Goal: Information Seeking & Learning: Understand process/instructions

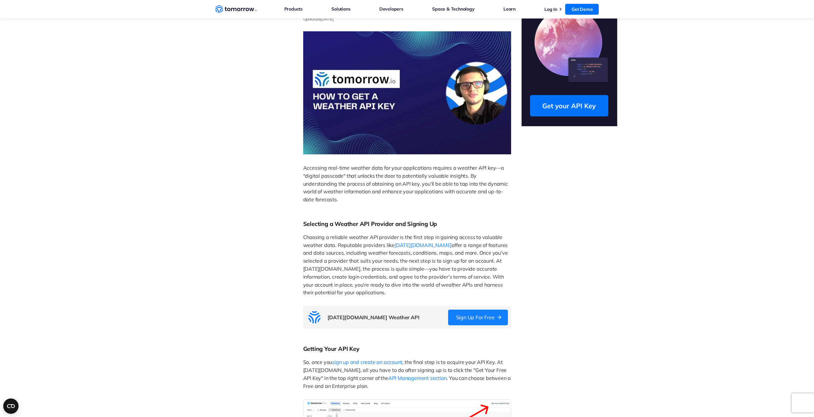
scroll to position [64, 0]
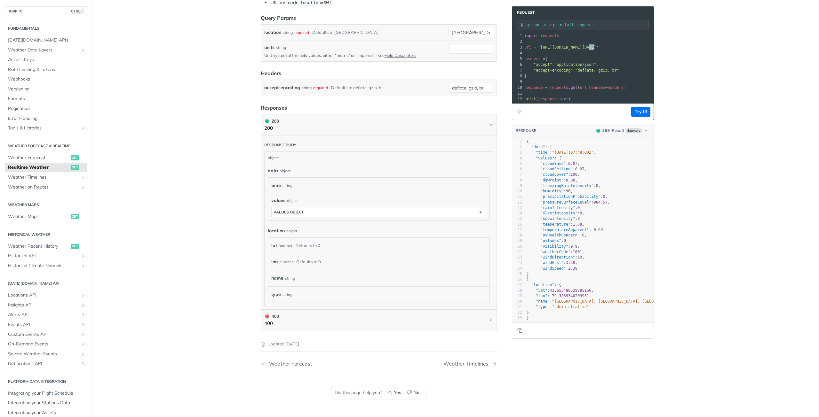
scroll to position [224, 0]
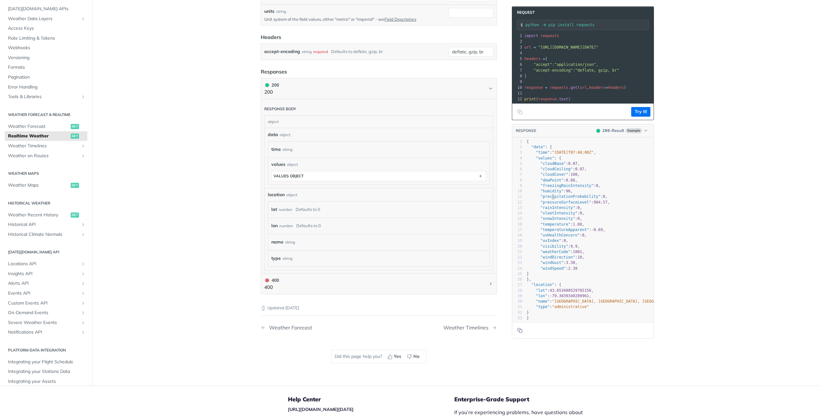
click at [550, 199] on span ""precipitationProbability"" at bounding box center [570, 196] width 60 height 4
type textarea "precipitationProbability"
click at [550, 199] on span ""precipitationProbability"" at bounding box center [570, 196] width 60 height 4
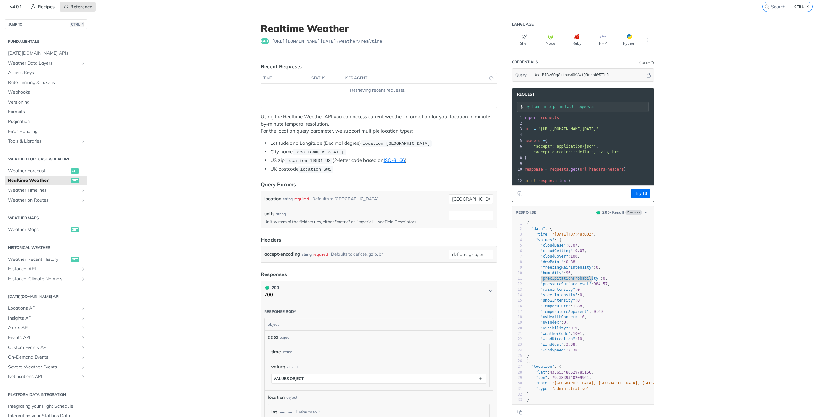
scroll to position [0, 0]
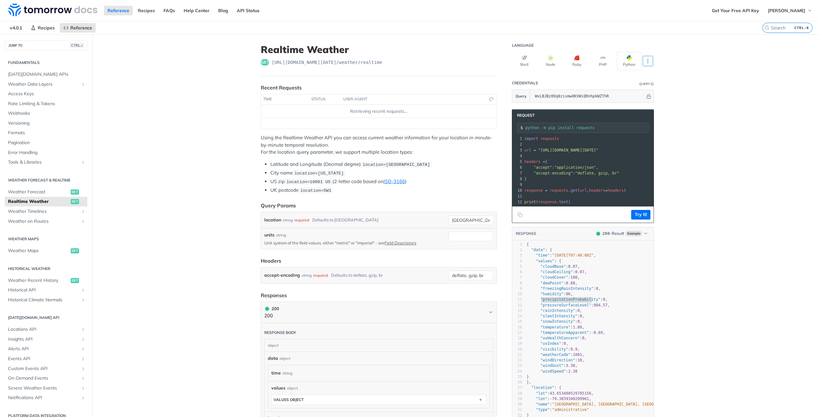
click at [645, 64] on button "More Languages" at bounding box center [648, 61] width 10 height 10
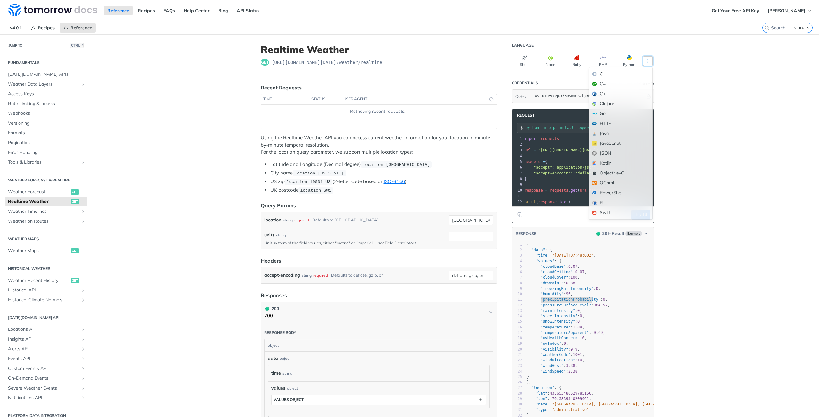
click at [645, 64] on button "More Languages" at bounding box center [648, 61] width 10 height 10
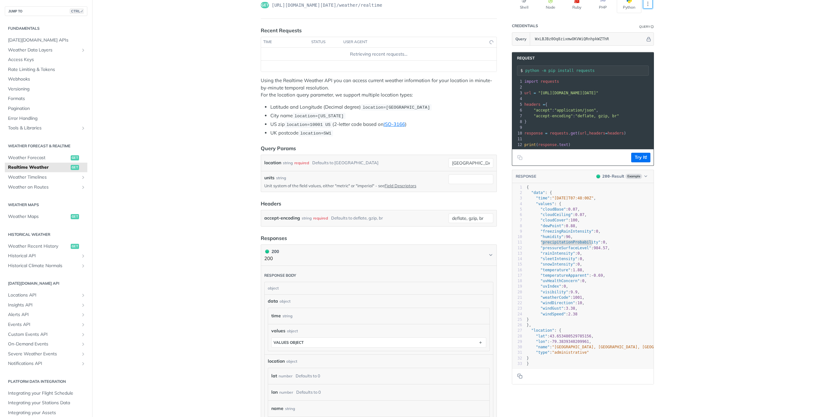
scroll to position [64, 0]
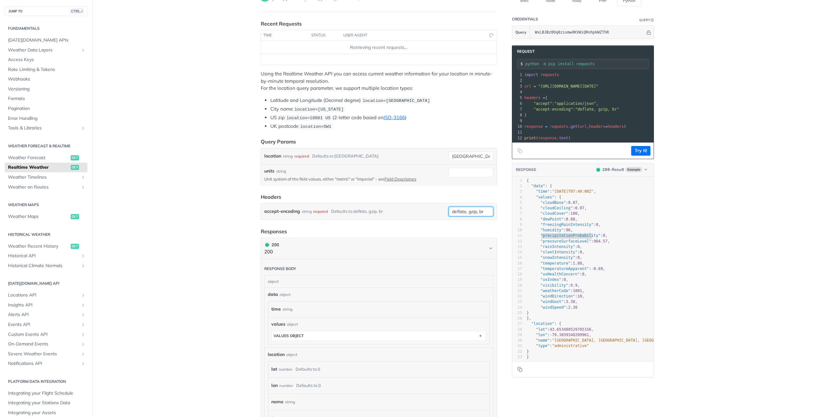
click at [478, 212] on input "deflate, gzip, br" at bounding box center [470, 212] width 45 height 10
click at [485, 212] on input "deflate, gzip, br" at bounding box center [470, 212] width 45 height 10
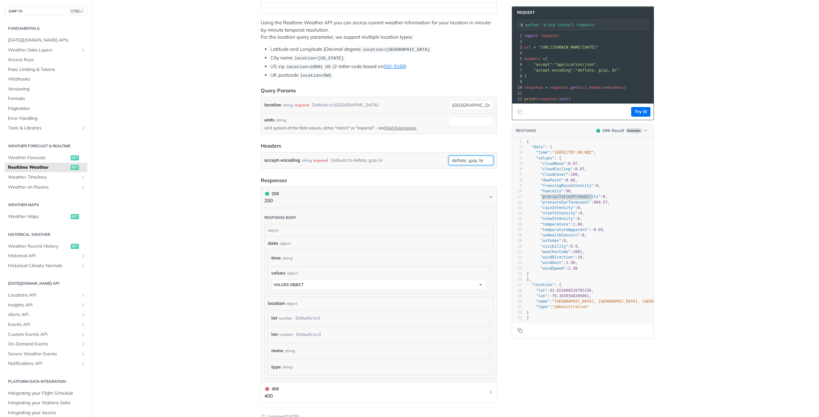
scroll to position [0, 0]
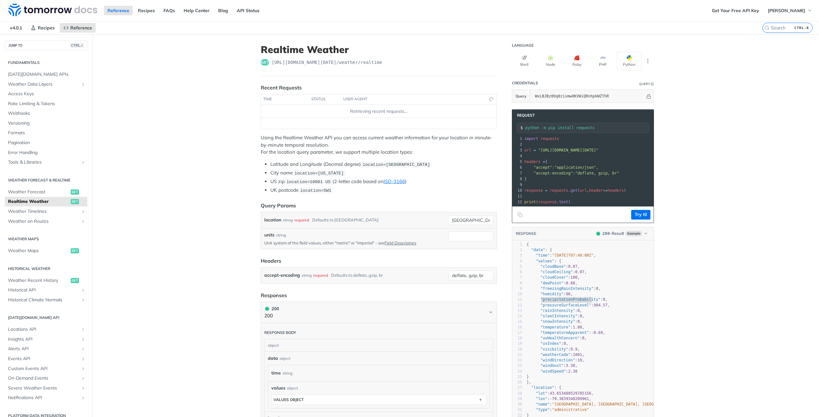
click at [350, 63] on span "https://api.tomorrow.io/v4 /weather/realtime" at bounding box center [327, 62] width 111 height 6
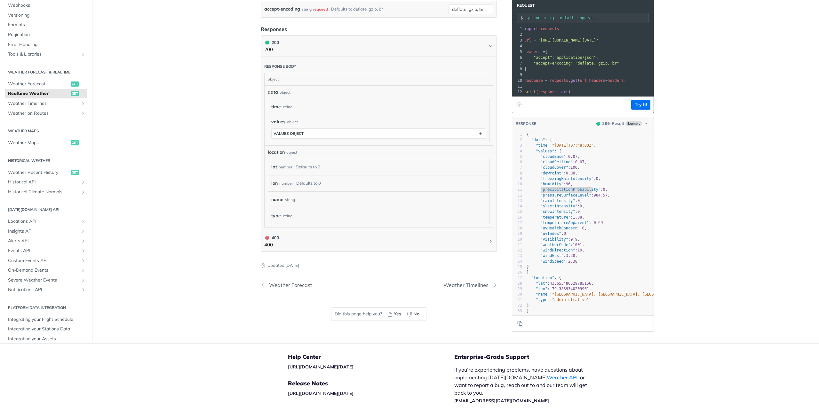
scroll to position [211, 0]
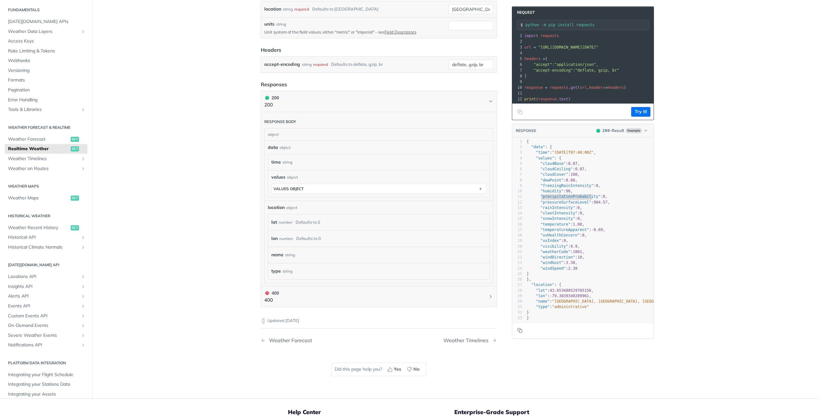
click at [71, 149] on span "get" at bounding box center [75, 148] width 8 height 5
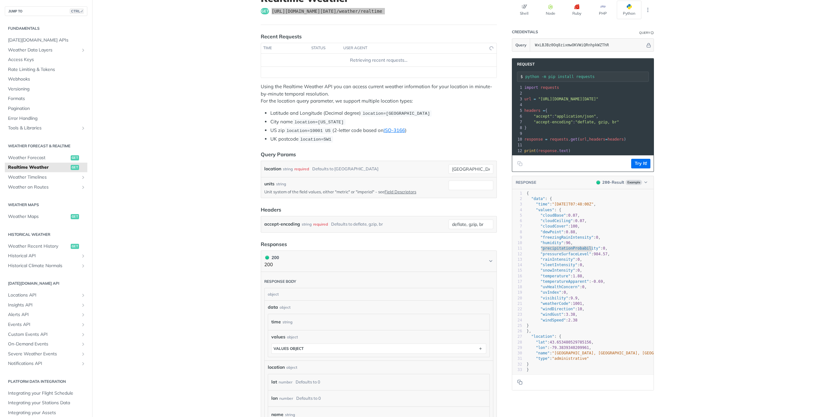
scroll to position [0, 0]
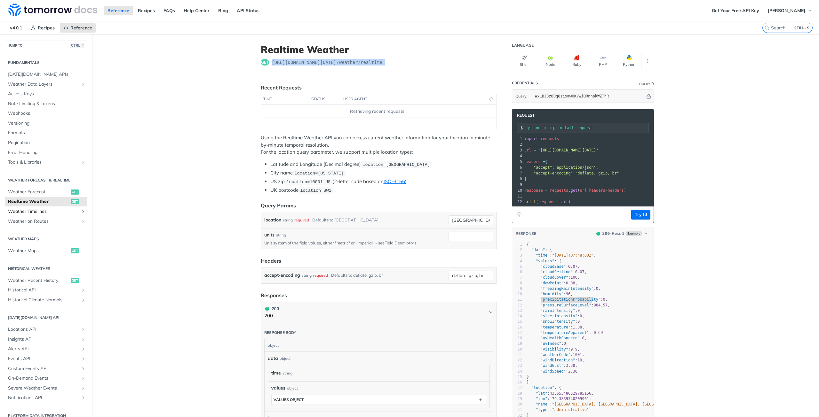
click at [81, 212] on icon "Show subpages for Weather Timelines" at bounding box center [83, 211] width 5 height 5
click at [43, 213] on span "Weather Timelines" at bounding box center [43, 212] width 71 height 6
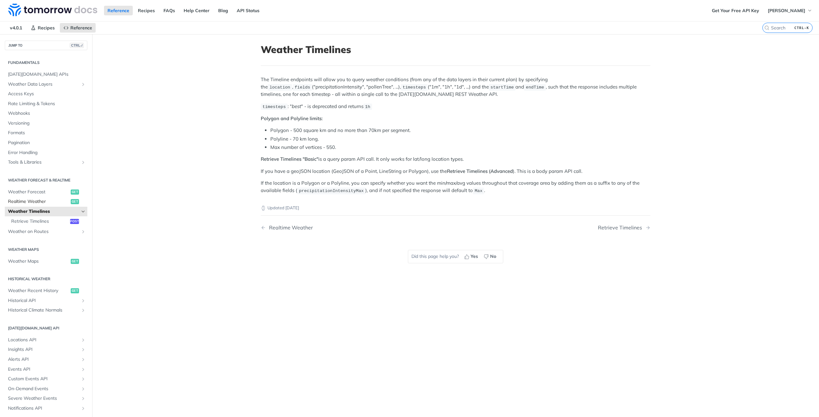
click at [40, 203] on span "Realtime Weather" at bounding box center [38, 202] width 61 height 6
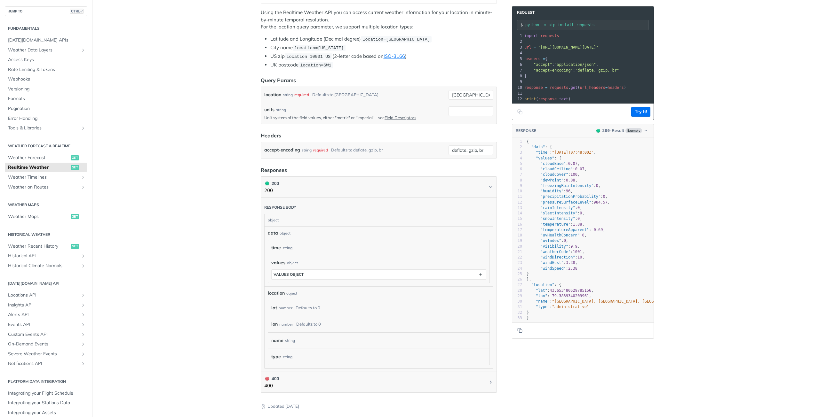
scroll to position [128, 0]
click at [71, 248] on span "get" at bounding box center [75, 246] width 8 height 5
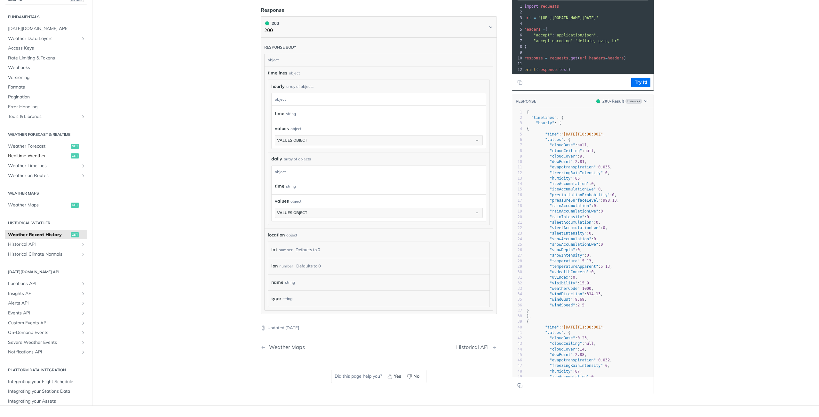
click at [34, 154] on span "Realtime Weather" at bounding box center [38, 156] width 61 height 6
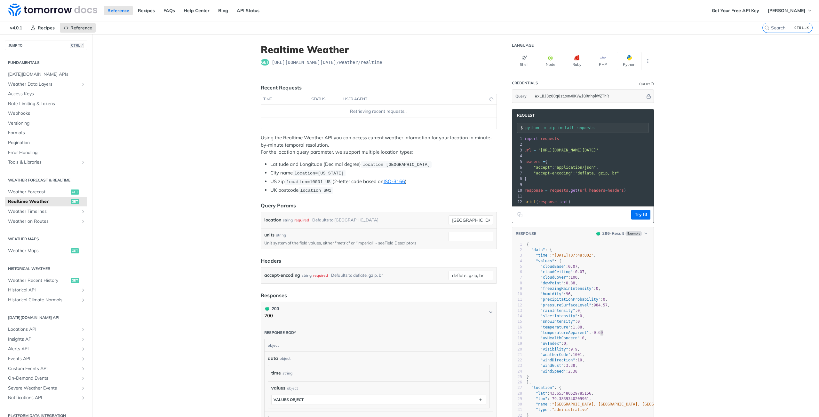
click at [619, 336] on pre ""temperatureApparent" : - 0.69 ," at bounding box center [600, 332] width 150 height 5
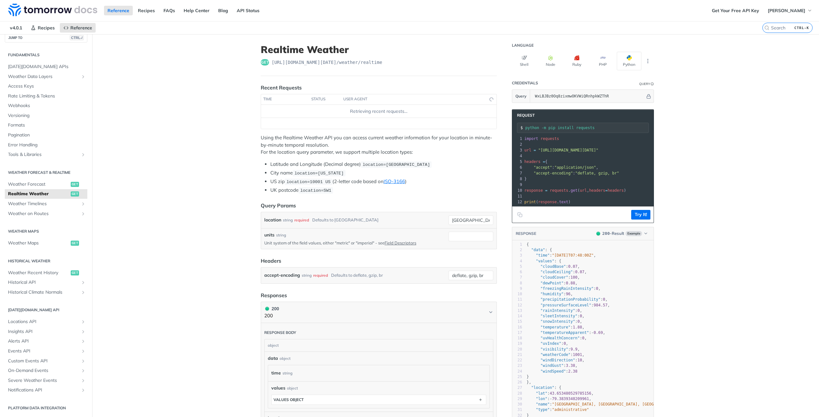
click at [72, 195] on span "get" at bounding box center [75, 194] width 8 height 5
click at [170, 10] on link "FAQs" at bounding box center [169, 11] width 19 height 10
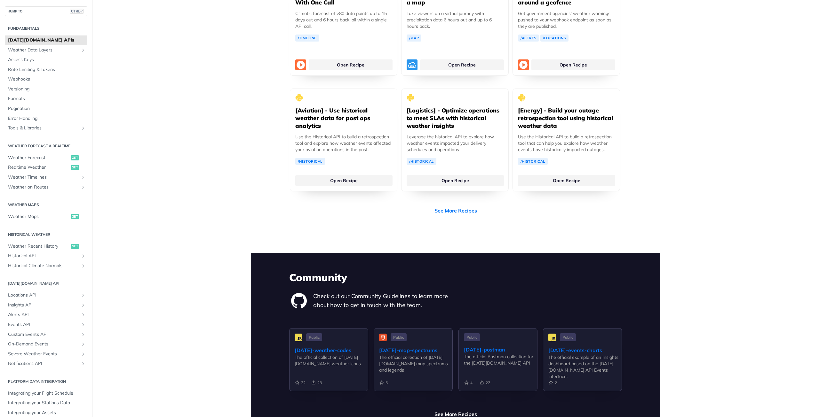
scroll to position [1247, 0]
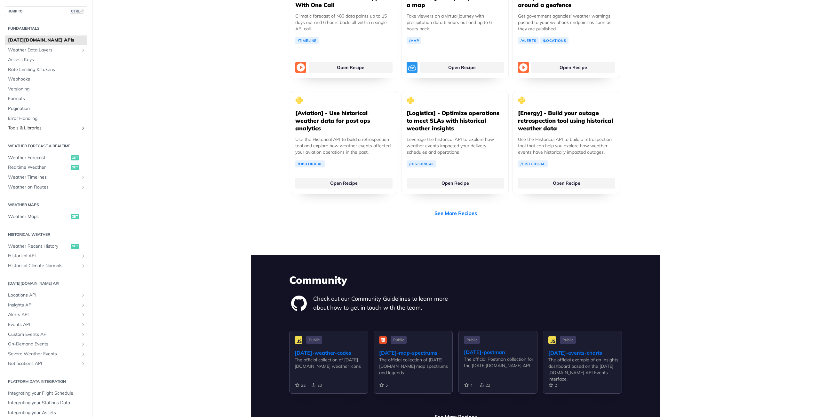
click at [81, 129] on icon "Show subpages for Tools & Libraries" at bounding box center [83, 128] width 5 height 5
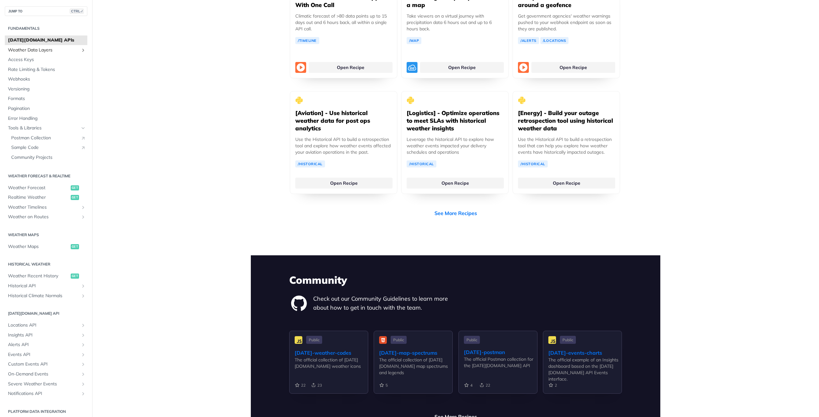
click at [81, 48] on icon "Show subpages for Weather Data Layers" at bounding box center [83, 50] width 5 height 5
click at [74, 192] on link "Realtime Weather get" at bounding box center [46, 195] width 83 height 10
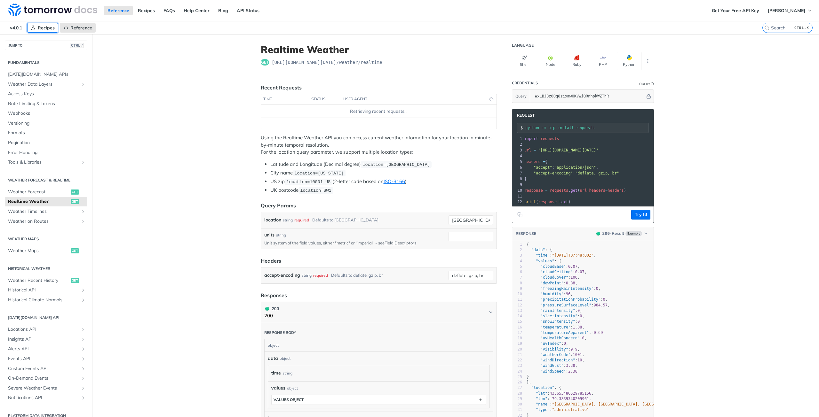
click at [41, 28] on span "Recipes" at bounding box center [46, 28] width 17 height 6
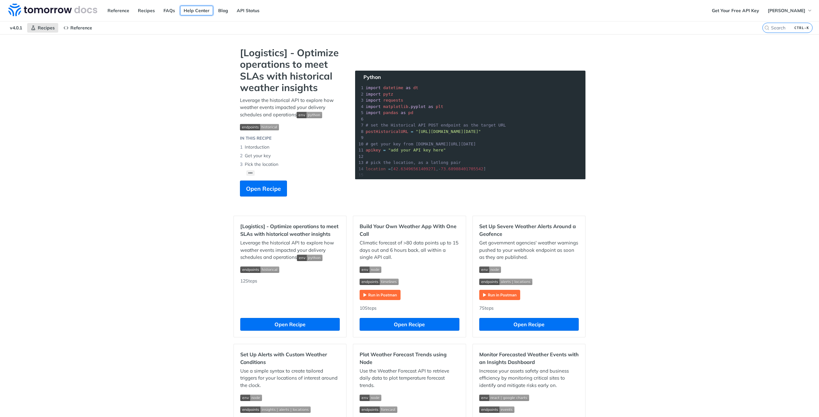
click at [194, 10] on link "Help Center" at bounding box center [196, 11] width 33 height 10
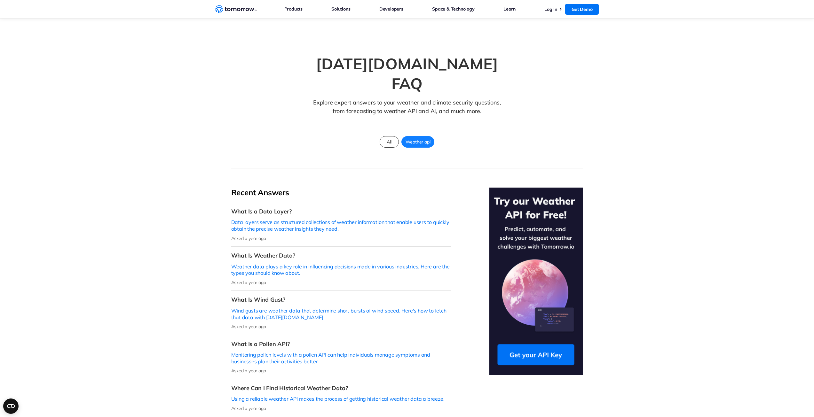
click at [409, 136] on div "Weather api" at bounding box center [417, 142] width 33 height 12
click at [413, 135] on div "All Weather api" at bounding box center [407, 142] width 58 height 14
click at [413, 138] on span "Weather api" at bounding box center [418, 142] width 33 height 8
click at [407, 138] on span "Weather api" at bounding box center [418, 142] width 33 height 8
click at [395, 138] on span "All" at bounding box center [389, 142] width 12 height 8
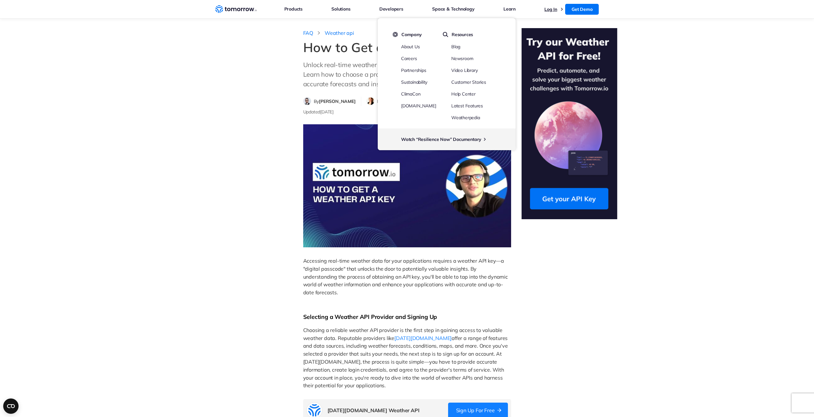
click at [549, 8] on link "Log In" at bounding box center [550, 9] width 13 height 6
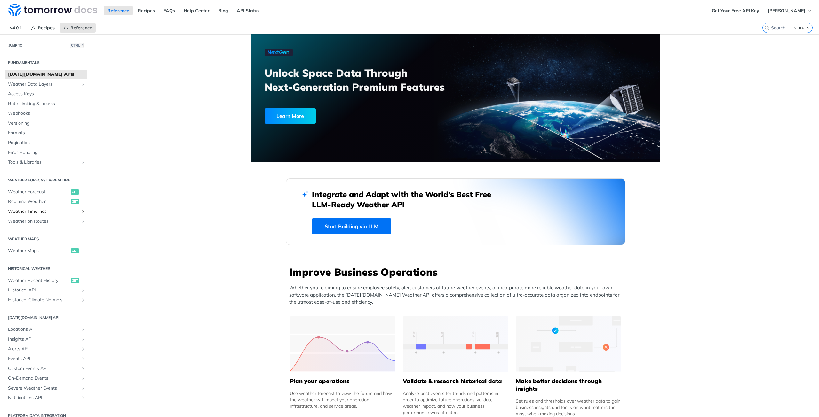
click at [67, 214] on span "Weather Timelines" at bounding box center [43, 212] width 71 height 6
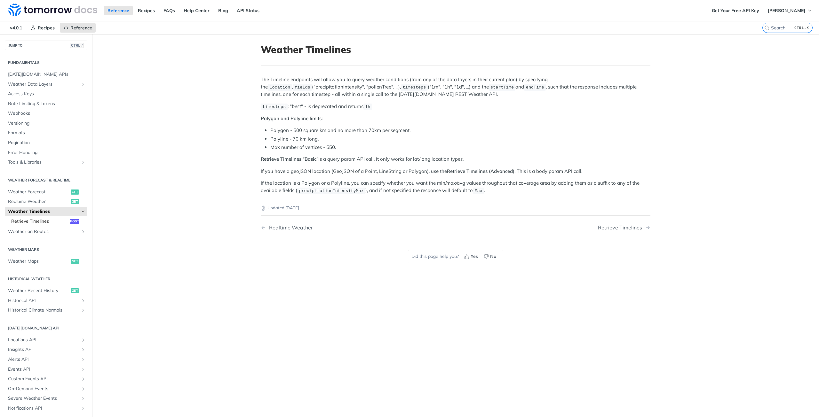
click at [52, 218] on span "Retrieve Timelines" at bounding box center [39, 221] width 57 height 6
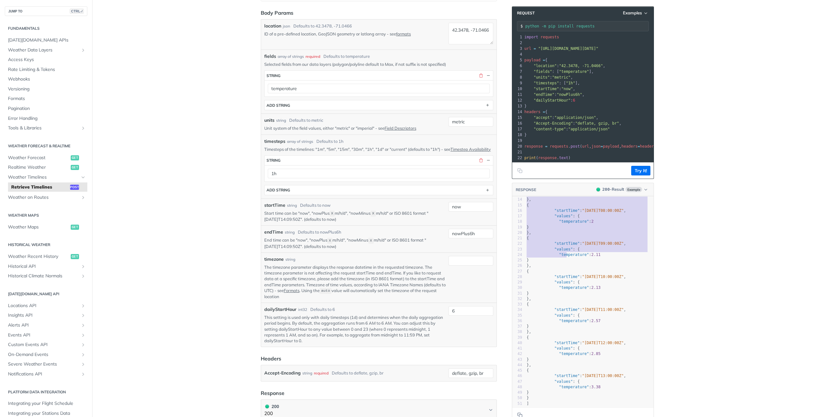
scroll to position [100, 0]
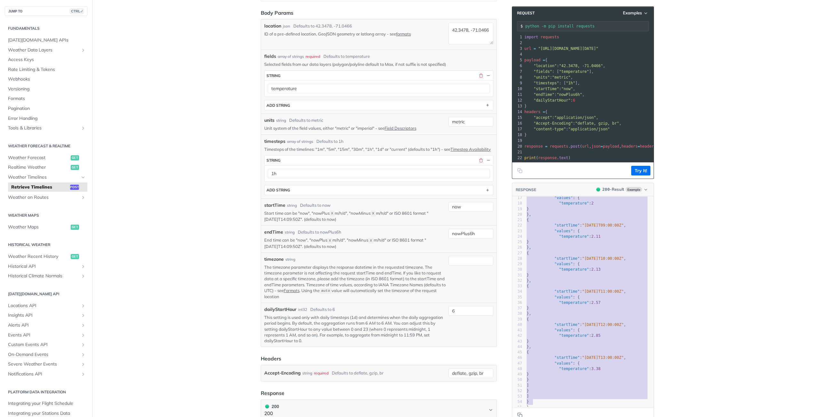
type textarea "{ "data": { "timelines": [ { "timestep": "1h", "endTime": "2023-11-09T13:00:00Z…"
drag, startPoint x: 524, startPoint y: 203, endPoint x: 576, endPoint y: 412, distance: 215.0
click at [576, 412] on div "RESPONSE 200 - Result Example x 1 { 2 "data" : { 3 "timelines" : [ 4 { 5 "times…" at bounding box center [583, 303] width 142 height 241
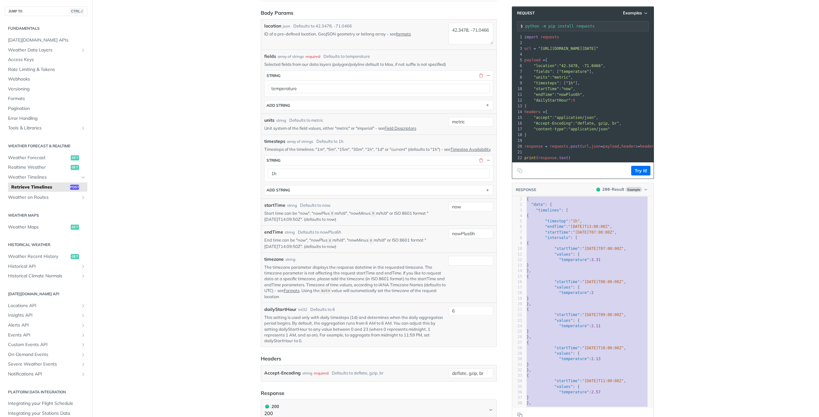
scroll to position [0, 0]
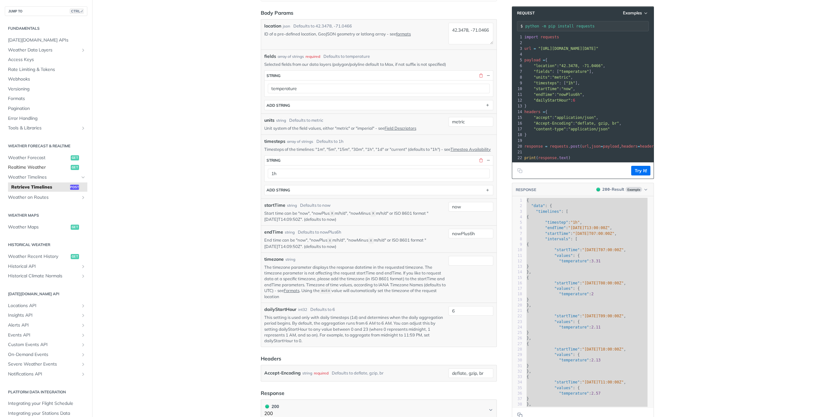
click at [28, 169] on span "Realtime Weather" at bounding box center [38, 167] width 61 height 6
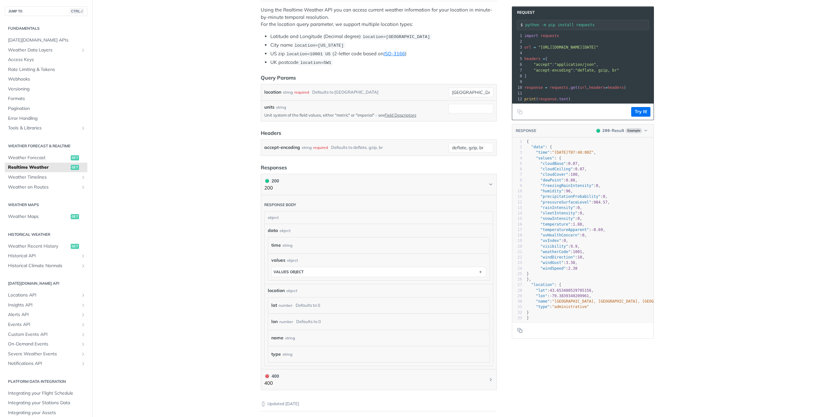
click at [575, 199] on span ""precipitationProbability"" at bounding box center [570, 196] width 60 height 4
type textarea "precipitationProbability"
click at [575, 199] on span ""precipitationProbability"" at bounding box center [570, 196] width 60 height 4
